Goal: Task Accomplishment & Management: Use online tool/utility

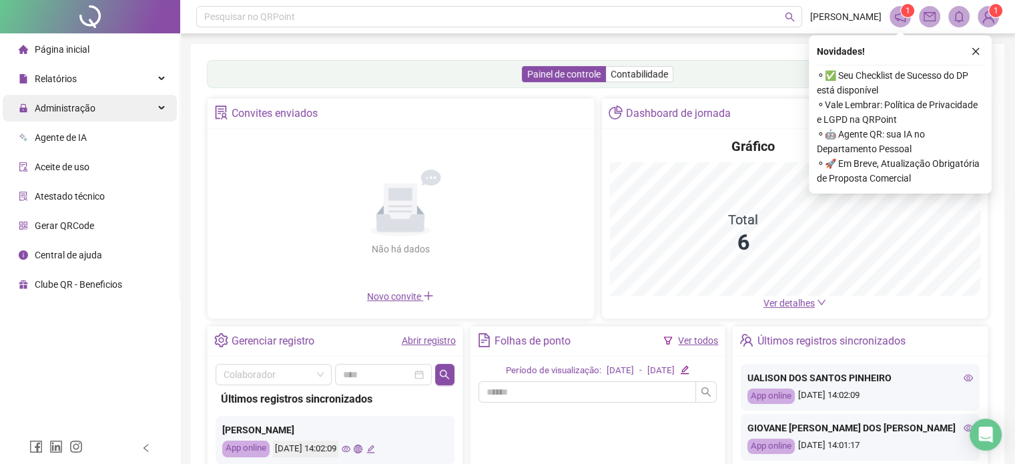
click at [81, 100] on span "Administração" at bounding box center [57, 108] width 77 height 27
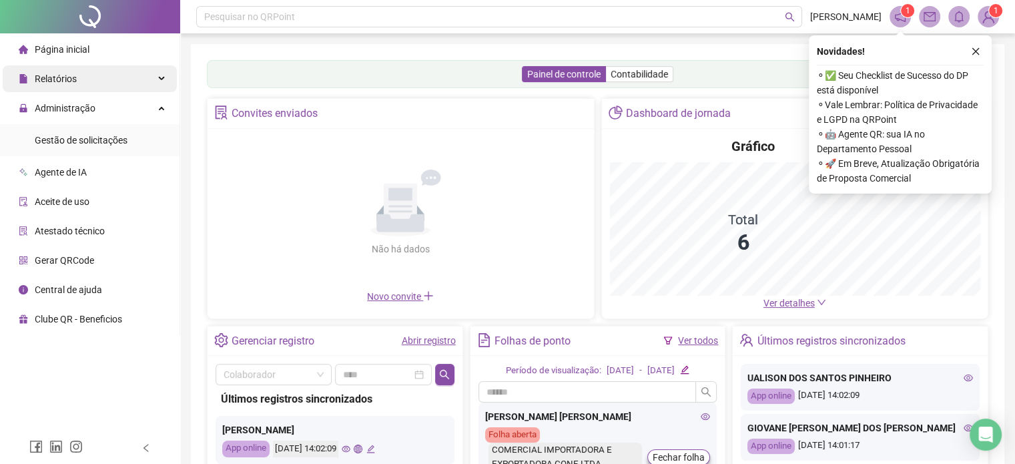
click at [83, 82] on div "Relatórios" at bounding box center [90, 78] width 174 height 27
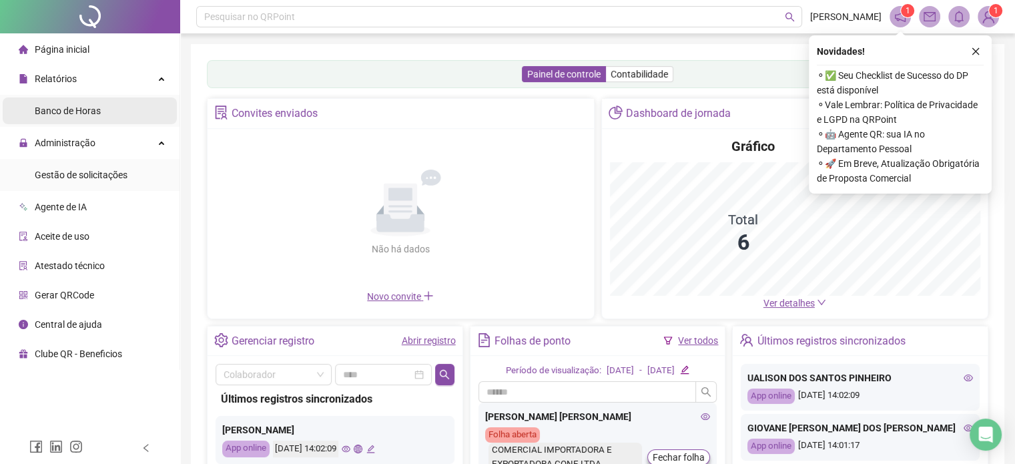
click at [87, 115] on span "Banco de Horas" at bounding box center [68, 110] width 66 height 11
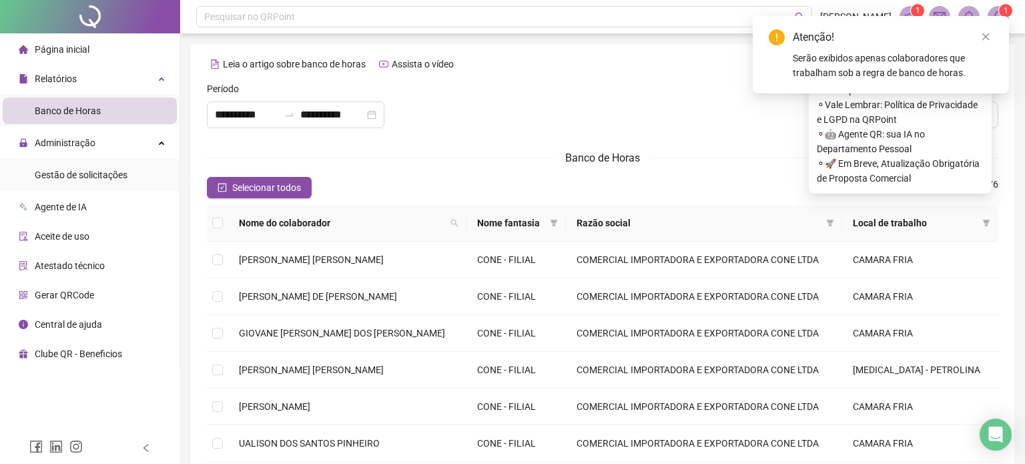
type input "**********"
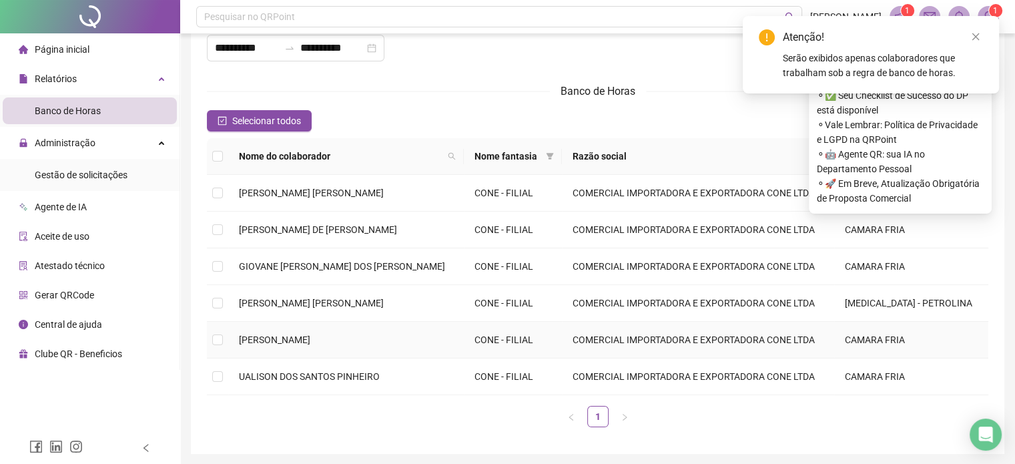
scroll to position [113, 0]
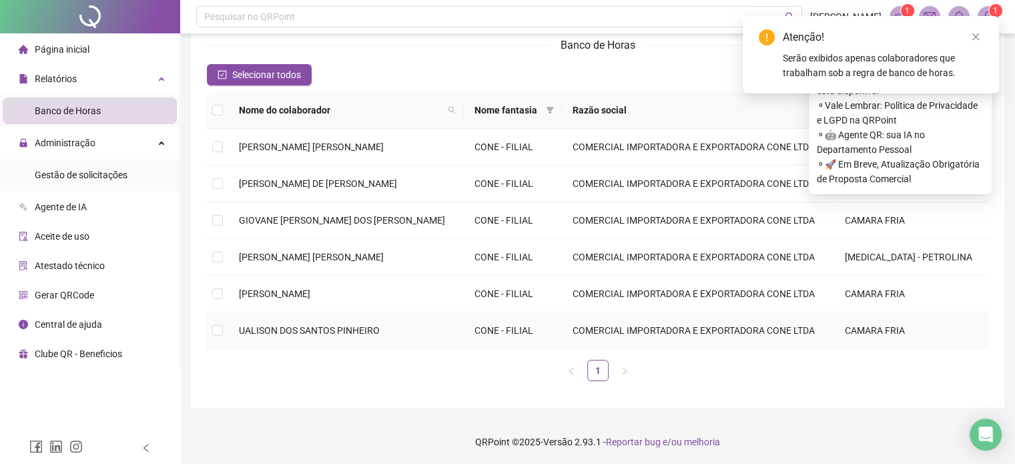
click at [224, 327] on td at bounding box center [217, 330] width 21 height 37
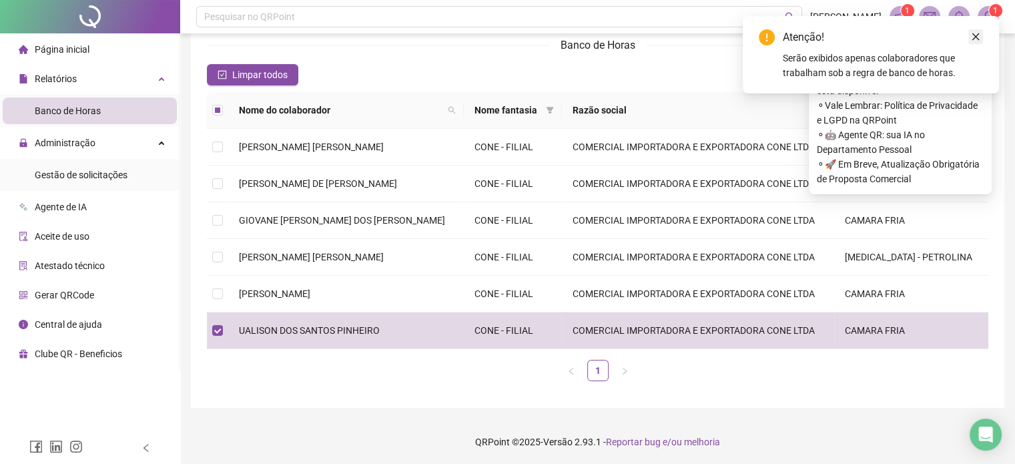
click at [981, 40] on link "Close" at bounding box center [976, 36] width 15 height 15
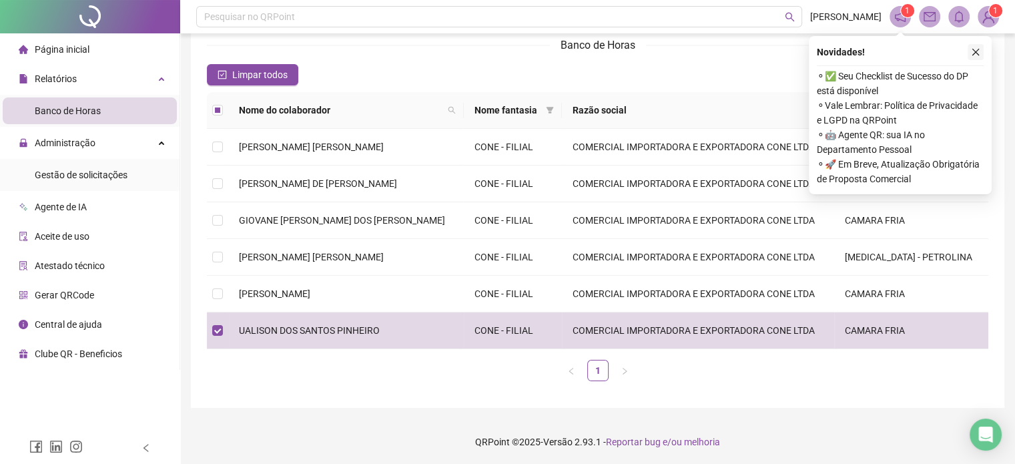
click at [977, 55] on icon "close" at bounding box center [975, 51] width 9 height 9
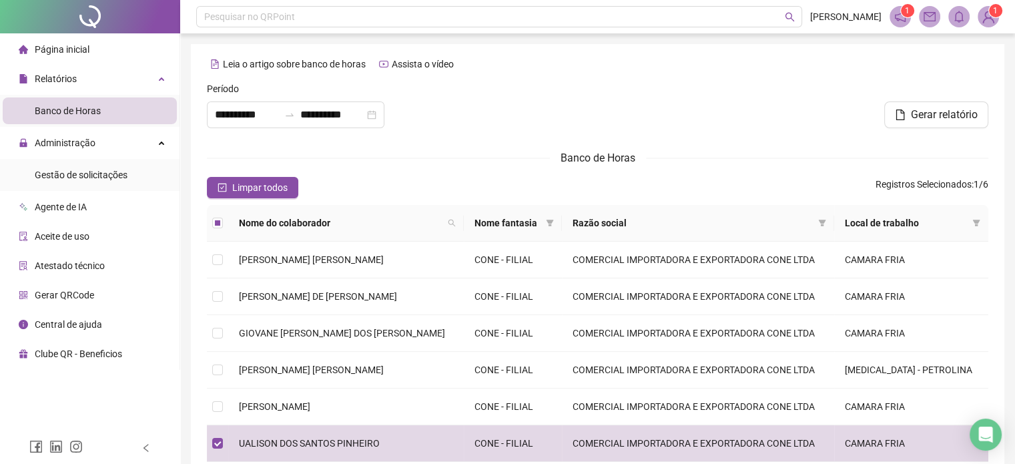
scroll to position [0, 0]
click at [937, 117] on span "Gerar relatório" at bounding box center [944, 115] width 67 height 16
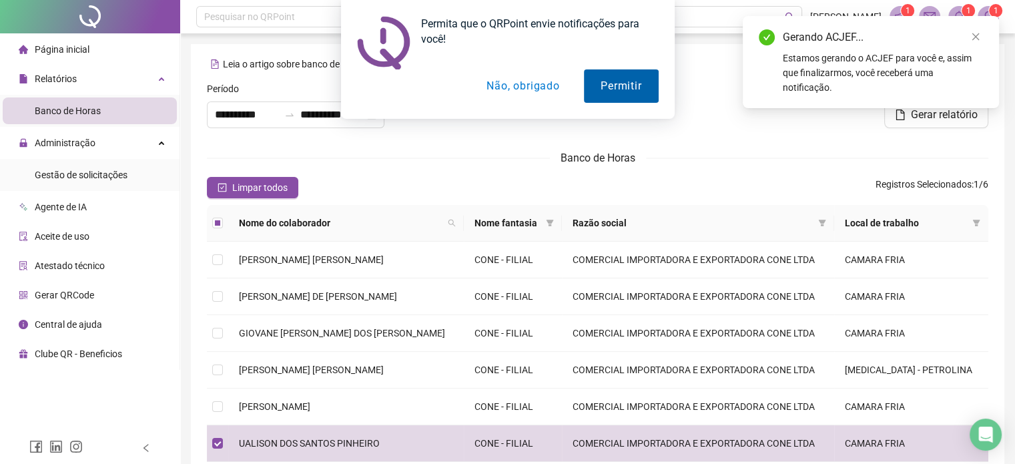
click at [629, 97] on button "Permitir" at bounding box center [621, 85] width 74 height 33
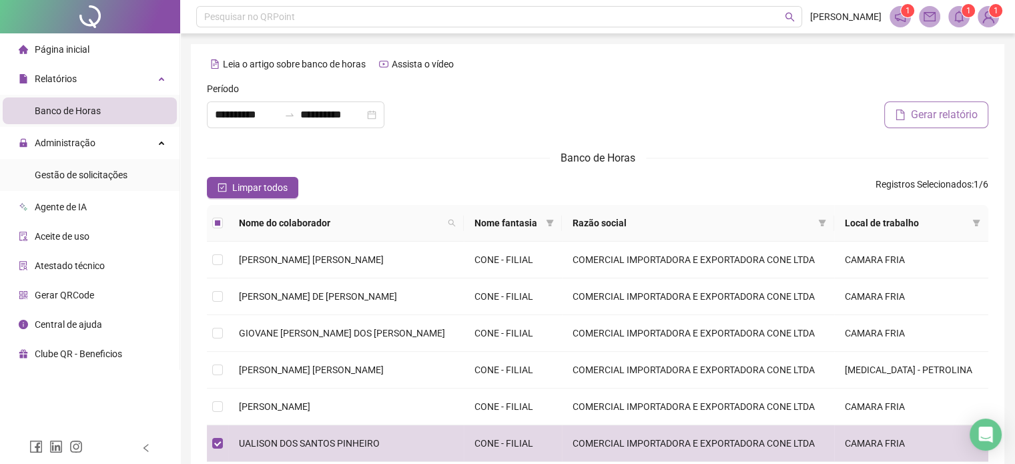
click at [964, 117] on span "Gerar relatório" at bounding box center [944, 115] width 67 height 16
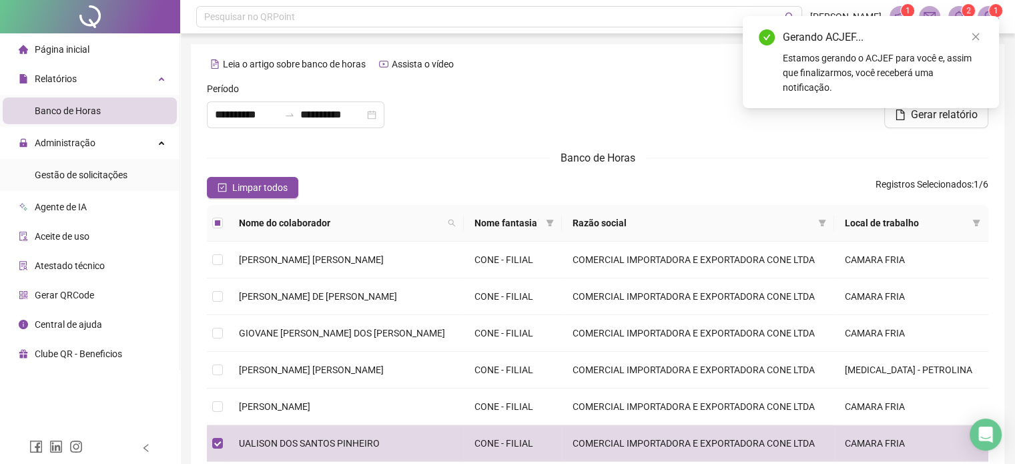
click at [951, 47] on div "Gerando ACJEF... Estamos gerando o ACJEF para você e, assim que finalizarmos, v…" at bounding box center [871, 61] width 224 height 65
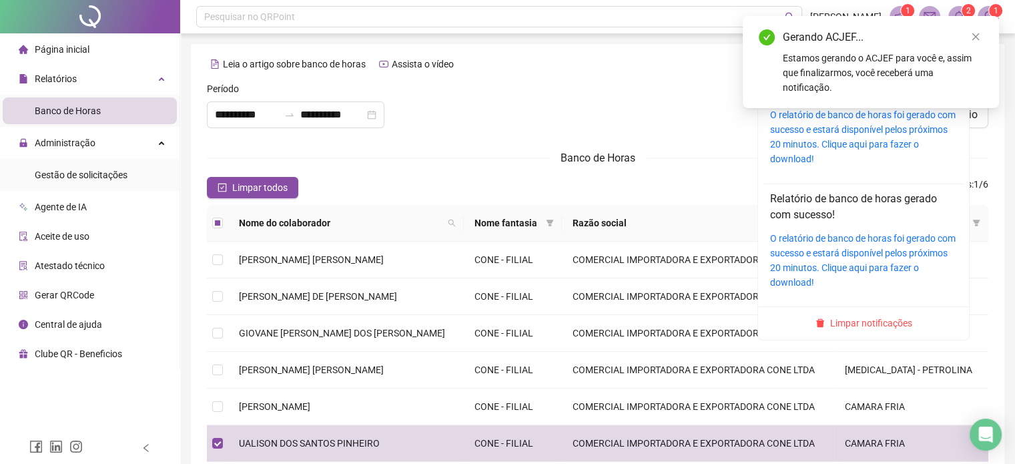
click at [965, 13] on sup "2" at bounding box center [968, 10] width 13 height 13
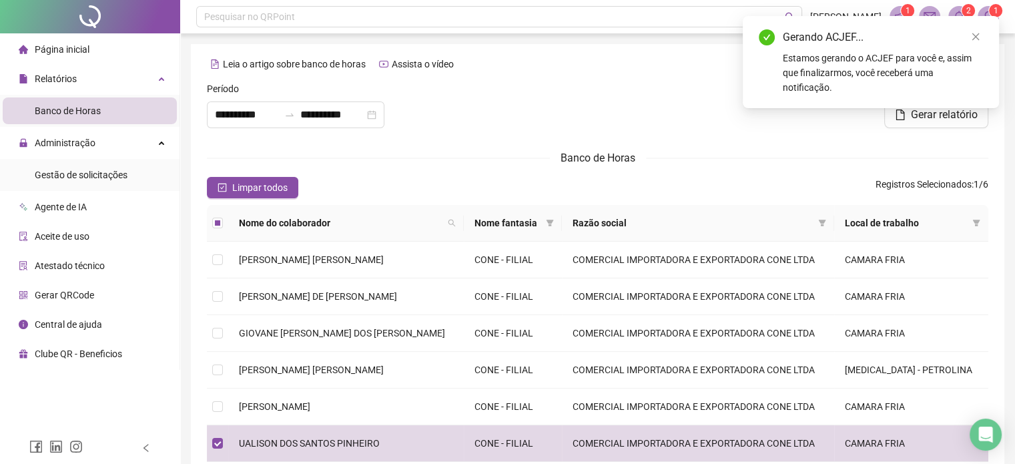
click at [881, 119] on div "Gerar relatório" at bounding box center [862, 114] width 254 height 27
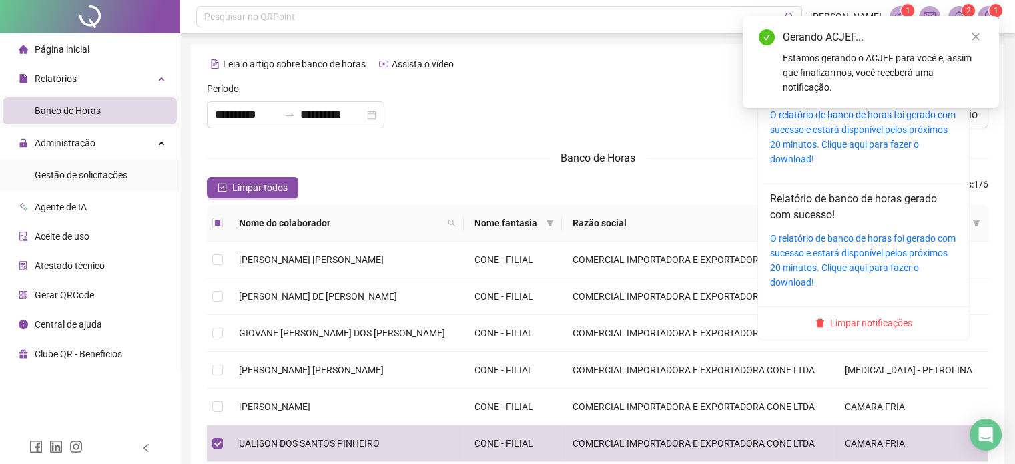
click at [961, 15] on icon "bell" at bounding box center [959, 17] width 12 height 12
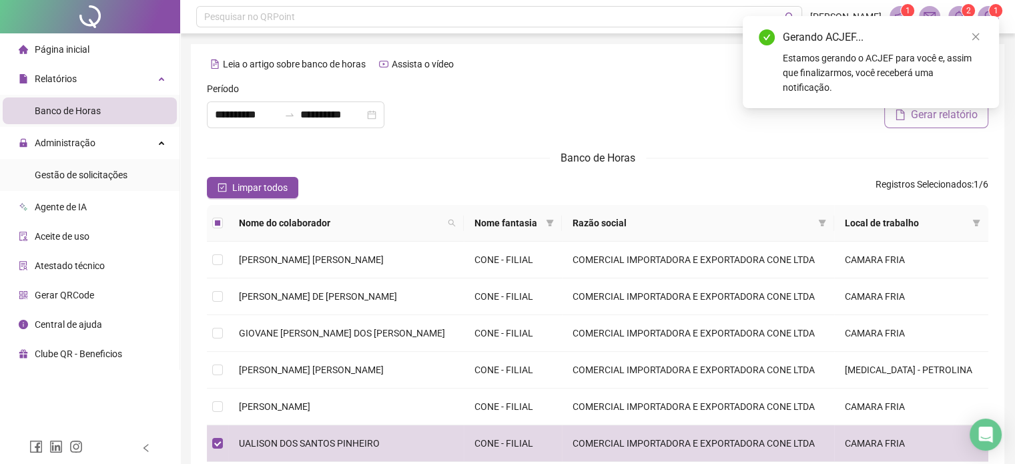
click at [884, 119] on button "Gerar relatório" at bounding box center [936, 114] width 104 height 27
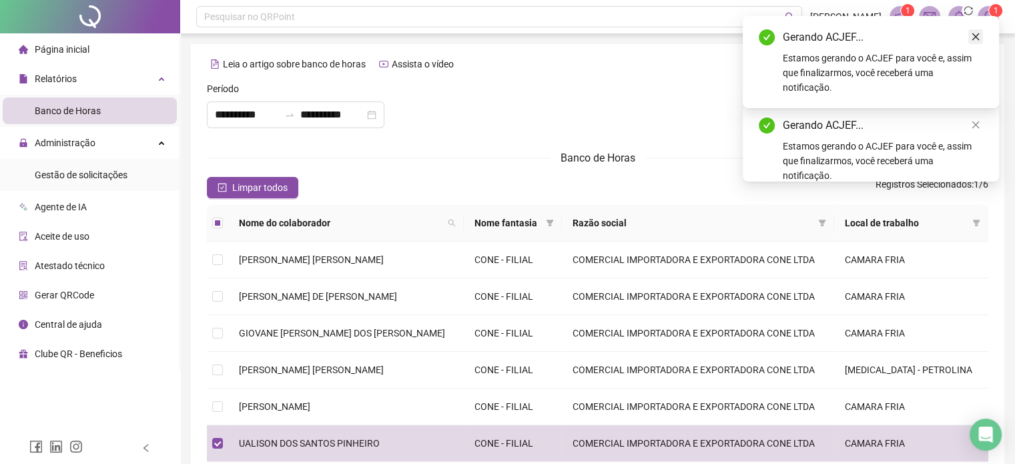
drag, startPoint x: 987, startPoint y: 34, endPoint x: 978, endPoint y: 36, distance: 9.6
click at [987, 33] on div "Gerando ACJEF... Estamos gerando o ACJEF para você e, assim que finalizarmos, v…" at bounding box center [871, 62] width 256 height 92
click at [977, 36] on icon "close" at bounding box center [975, 36] width 9 height 9
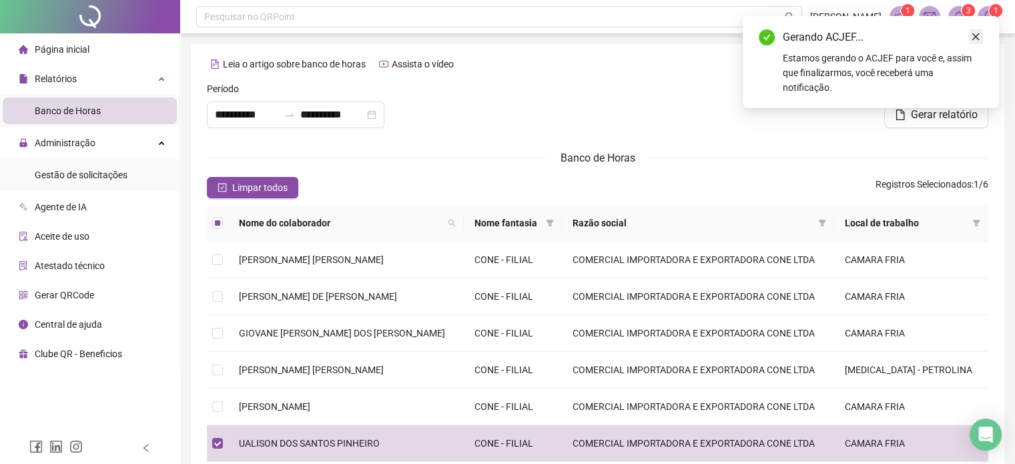
click at [975, 37] on icon "close" at bounding box center [976, 36] width 7 height 7
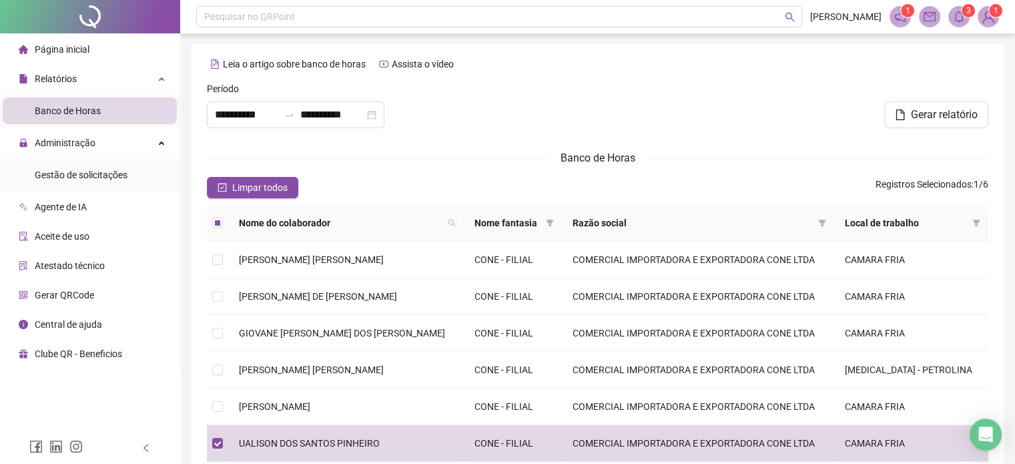
click at [963, 19] on icon "bell" at bounding box center [959, 17] width 9 height 12
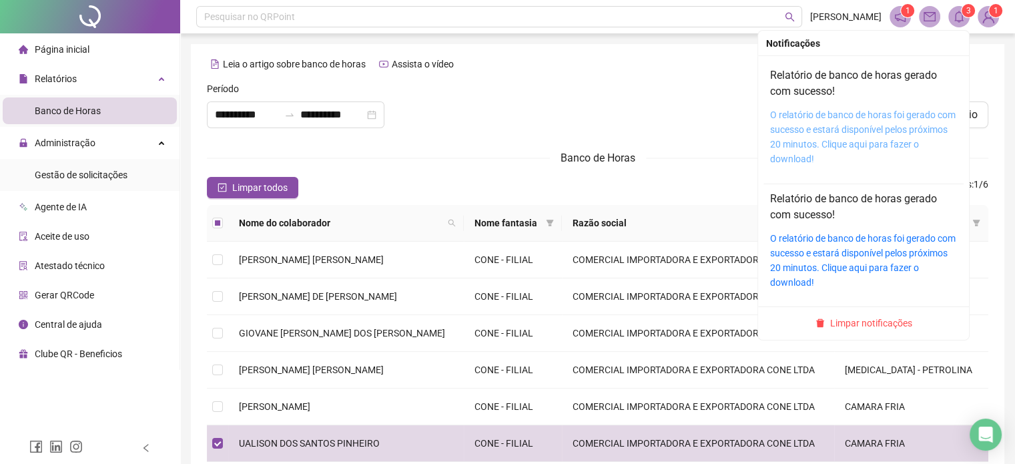
click at [877, 122] on link "O relatório de banco de horas foi gerado com sucesso e estará disponível pelos …" at bounding box center [863, 136] width 186 height 55
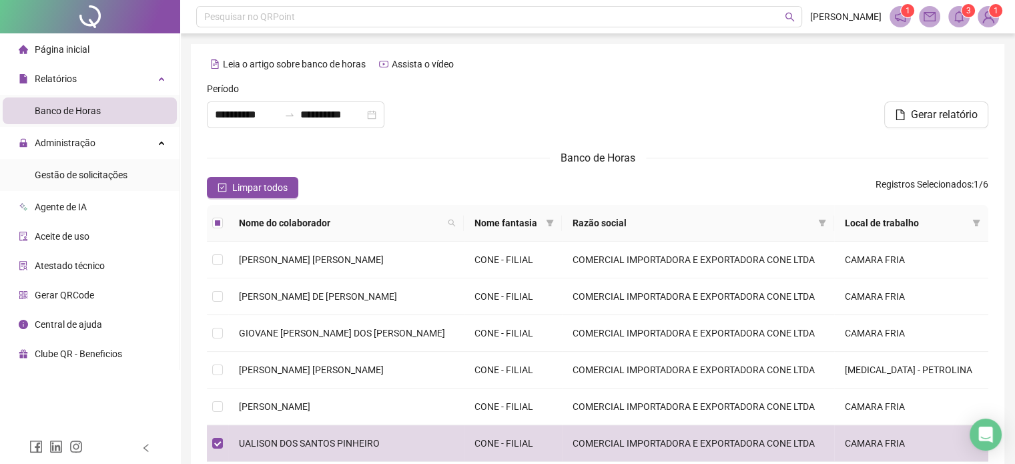
click at [211, 226] on th at bounding box center [217, 223] width 21 height 37
